Goal: Transaction & Acquisition: Book appointment/travel/reservation

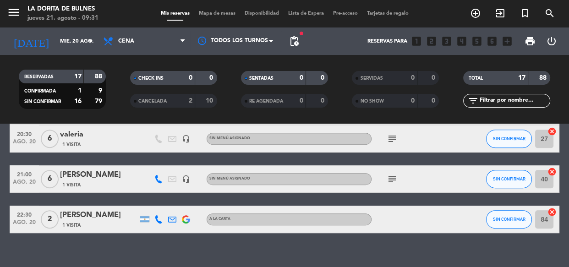
scroll to position [450, 0]
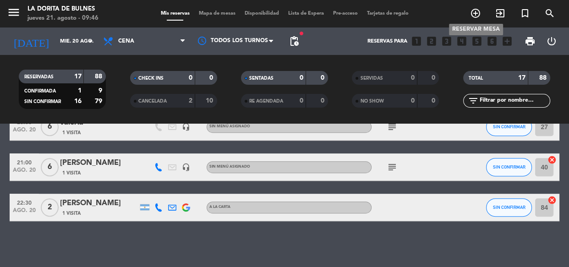
click at [468, 13] on span "add_circle_outline" at bounding box center [475, 13] width 25 height 16
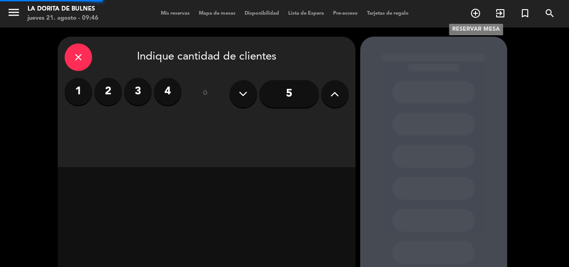
click at [478, 12] on icon "add_circle_outline" at bounding box center [475, 13] width 11 height 11
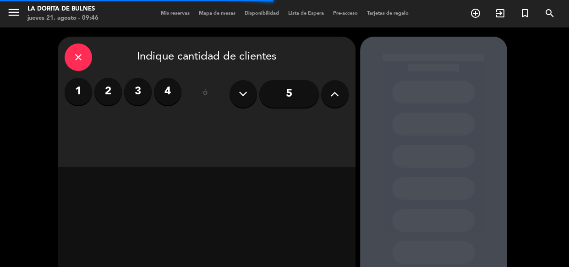
click at [169, 99] on label "4" at bounding box center [167, 91] width 27 height 27
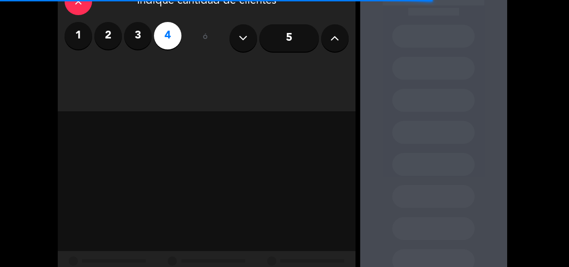
scroll to position [41, 0]
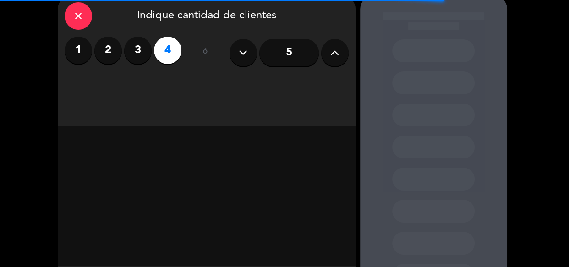
click at [170, 56] on label "4" at bounding box center [167, 50] width 27 height 27
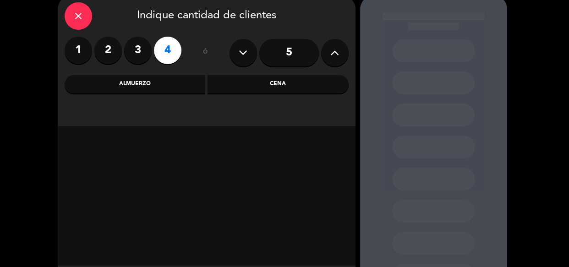
click at [313, 83] on div "Cena" at bounding box center [278, 84] width 141 height 18
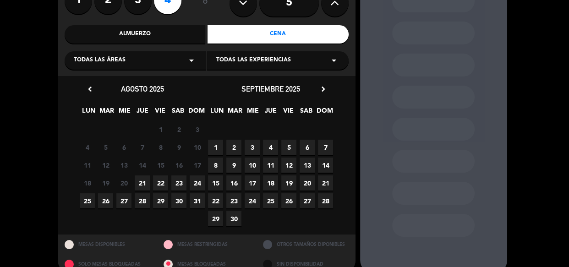
scroll to position [65, 0]
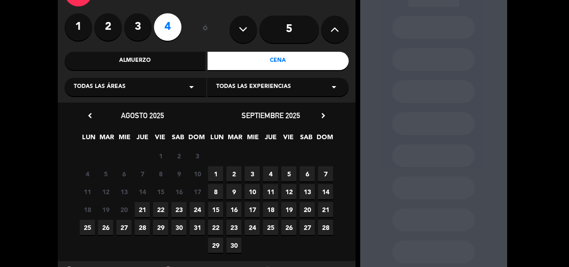
click at [157, 211] on span "22" at bounding box center [160, 209] width 15 height 15
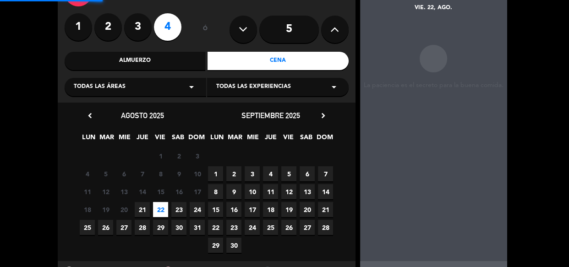
scroll to position [37, 0]
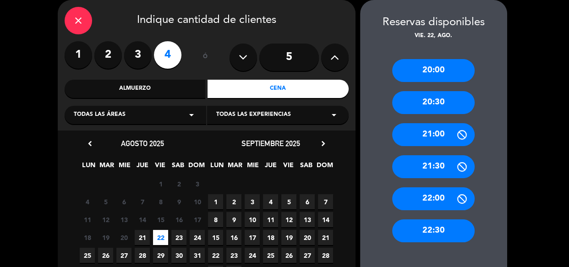
click at [438, 105] on div "20:30" at bounding box center [433, 102] width 82 height 23
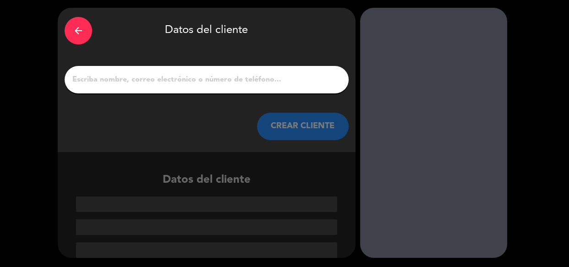
click at [269, 87] on div at bounding box center [207, 79] width 284 height 27
click at [220, 85] on input "1" at bounding box center [206, 79] width 270 height 13
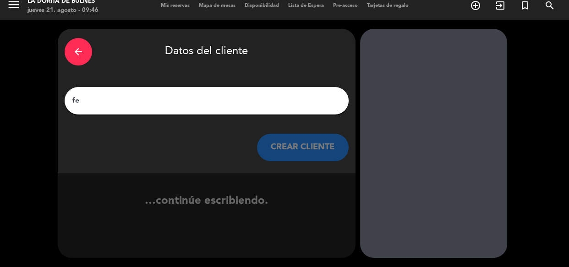
type input "f"
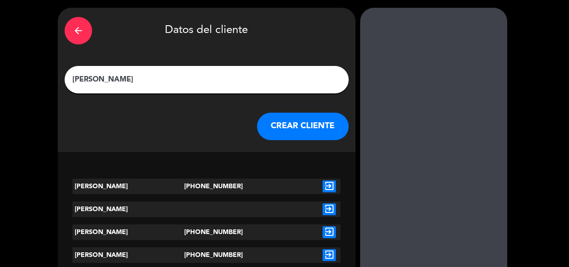
type input "[PERSON_NAME]"
click at [327, 187] on icon "exit_to_app" at bounding box center [329, 187] width 13 height 12
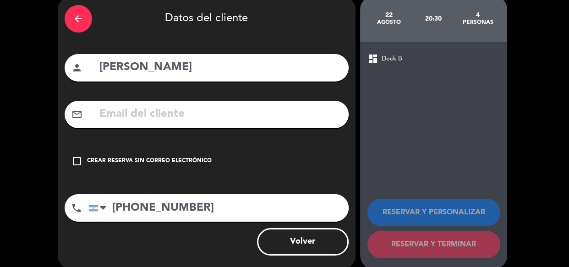
scroll to position [52, 0]
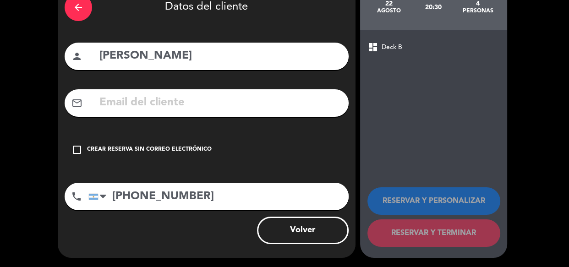
click at [93, 154] on div "check_box_outline_blank Crear reserva sin correo electrónico" at bounding box center [207, 149] width 284 height 27
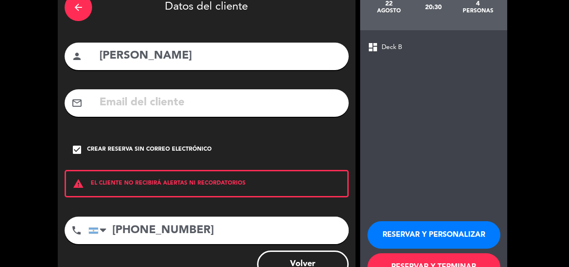
click at [425, 229] on button "RESERVAR Y PERSONALIZAR" at bounding box center [434, 234] width 133 height 27
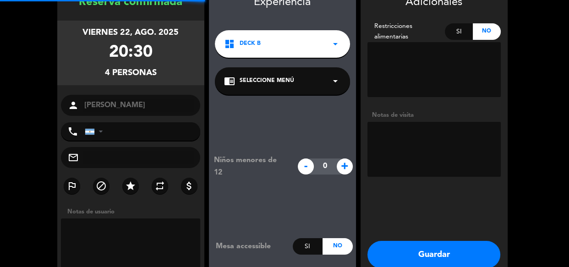
type input "[PHONE_NUMBER]"
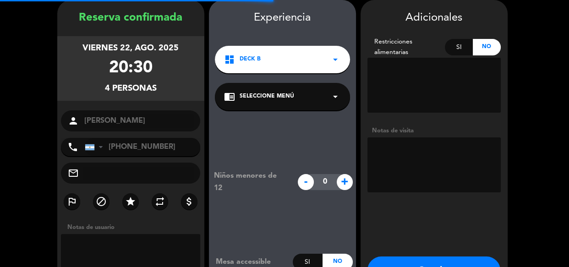
click at [421, 183] on textarea at bounding box center [434, 164] width 133 height 55
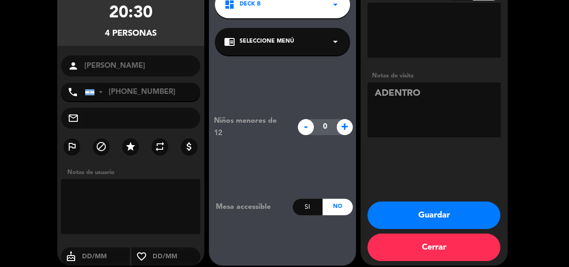
scroll to position [99, 0]
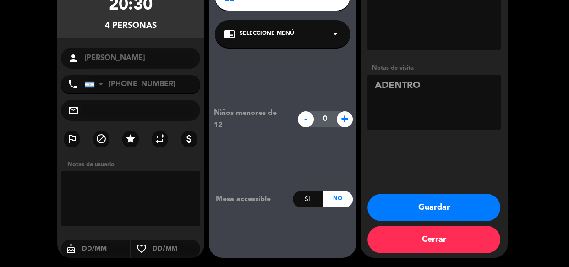
type textarea "ADENTRO"
click at [398, 206] on button "Guardar" at bounding box center [434, 207] width 133 height 27
